Goal: Information Seeking & Learning: Check status

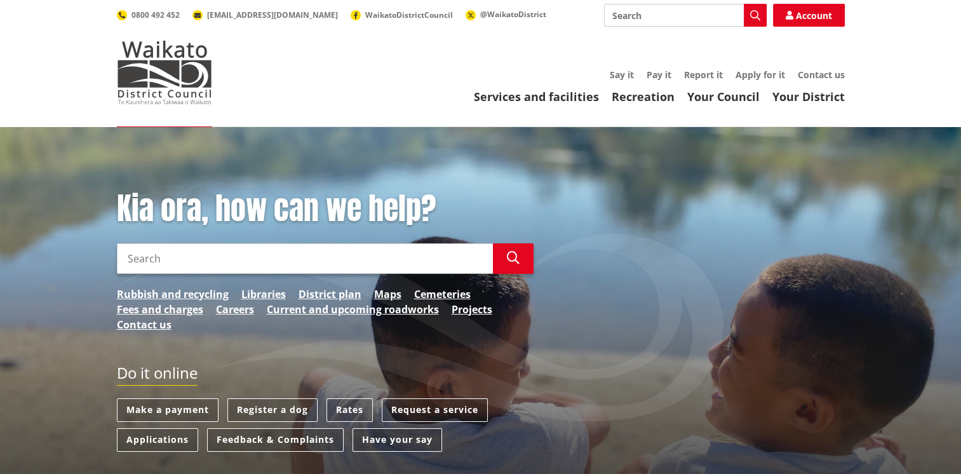
click at [308, 257] on input "Search" at bounding box center [305, 258] width 376 height 30
type input "building consent tracker"
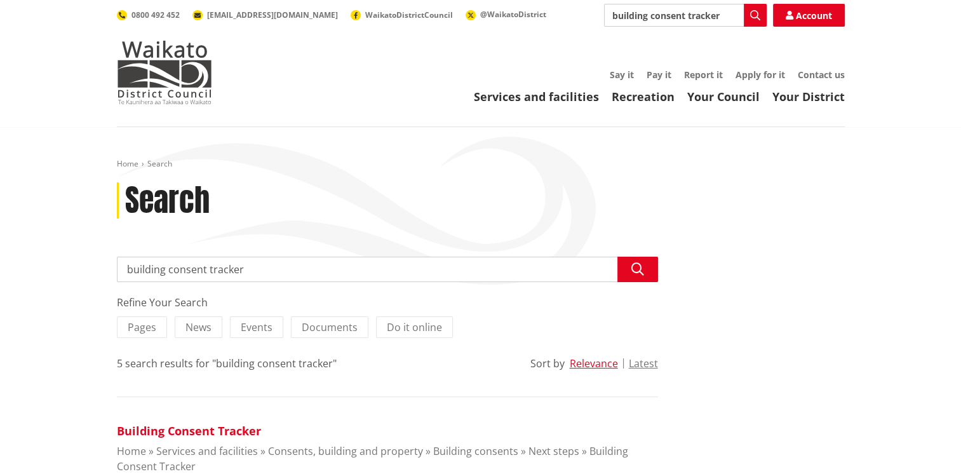
click at [217, 427] on link "Building Consent Tracker" at bounding box center [189, 430] width 144 height 15
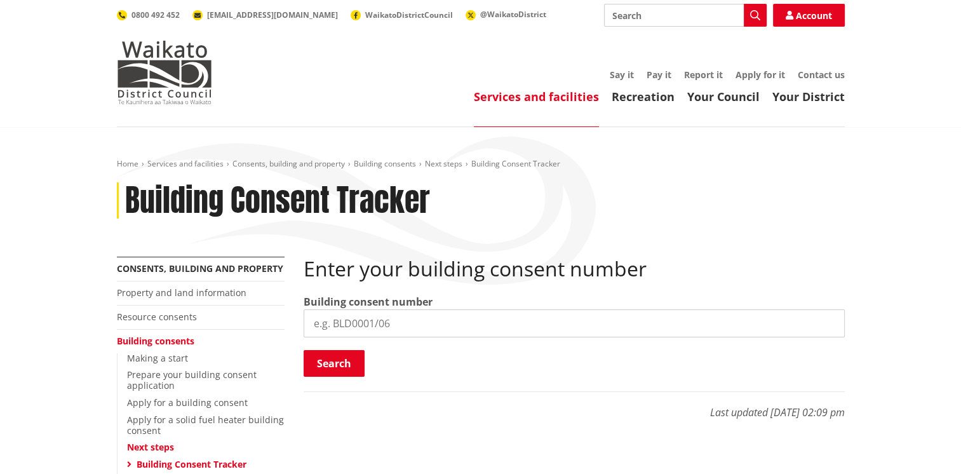
click at [348, 326] on input "search" at bounding box center [574, 323] width 541 height 28
type input "BLD0313/26"
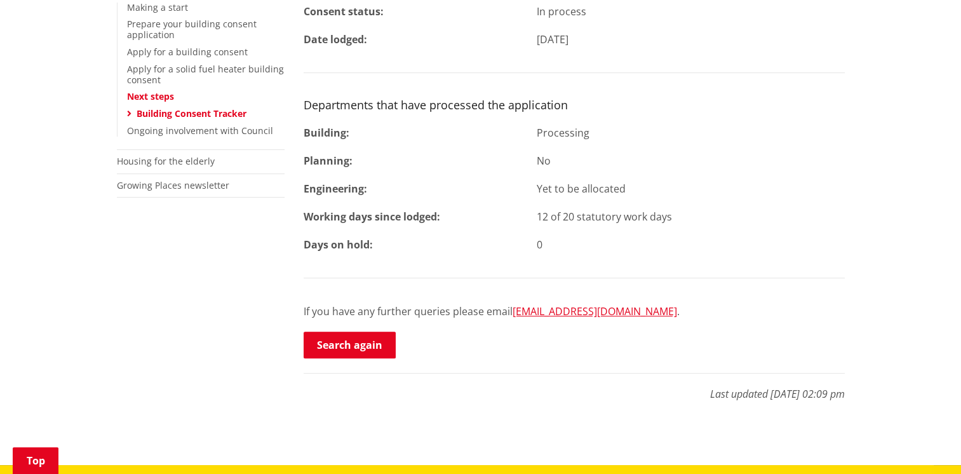
scroll to position [363, 0]
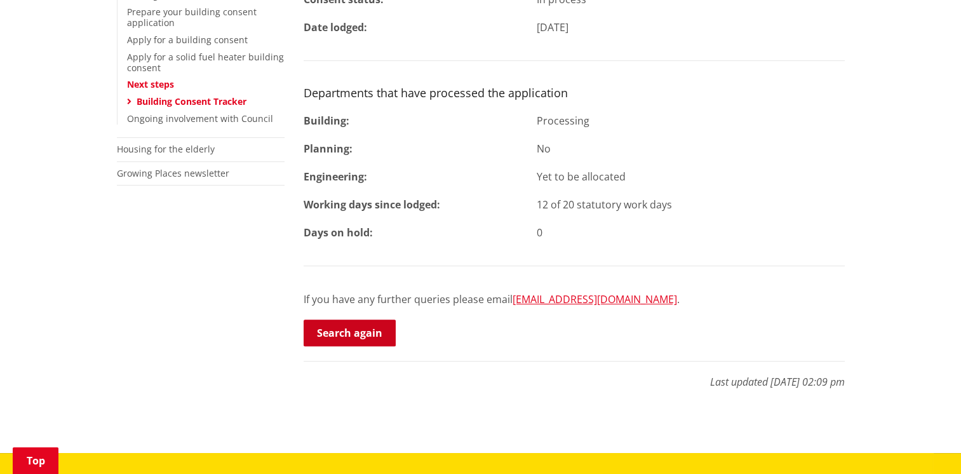
click at [344, 337] on link "Search again" at bounding box center [350, 332] width 92 height 27
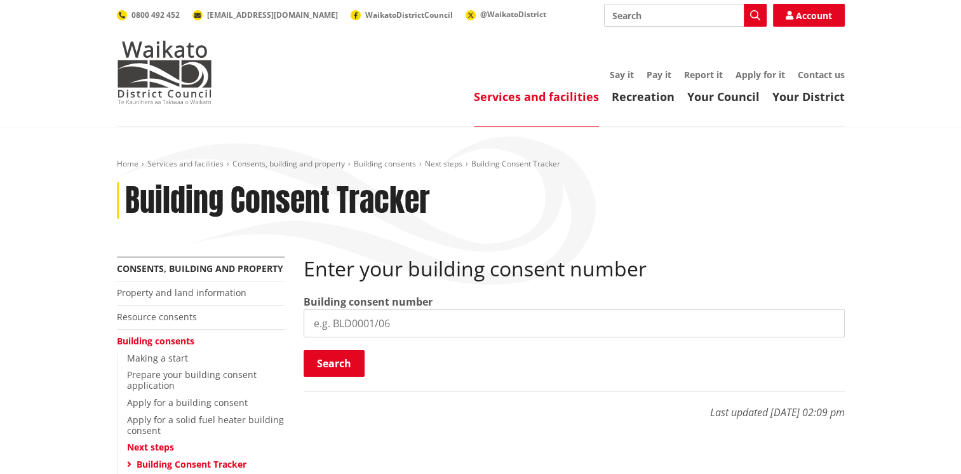
click at [337, 330] on input "search" at bounding box center [574, 323] width 541 height 28
type input "BLD0343/26"
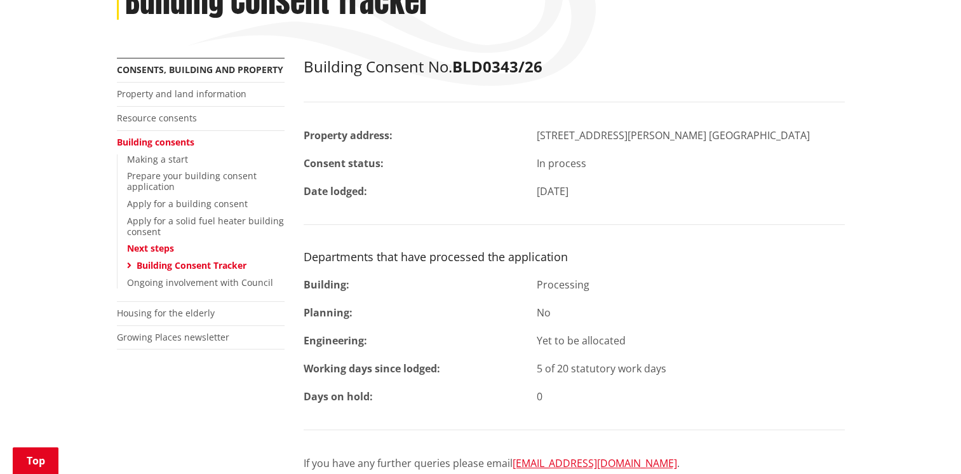
scroll to position [202, 0]
